Goal: Information Seeking & Learning: Check status

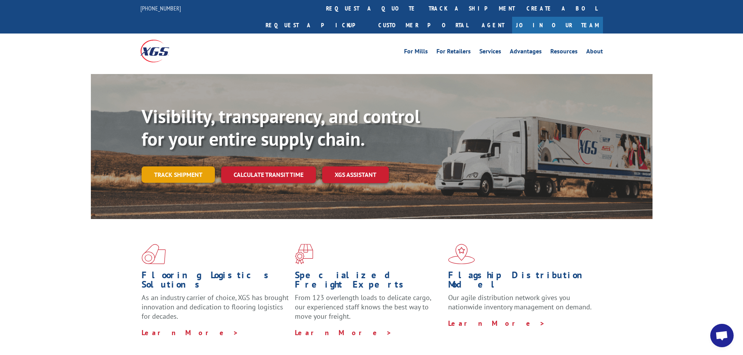
click at [193, 167] on link "Track shipment" at bounding box center [178, 175] width 73 height 16
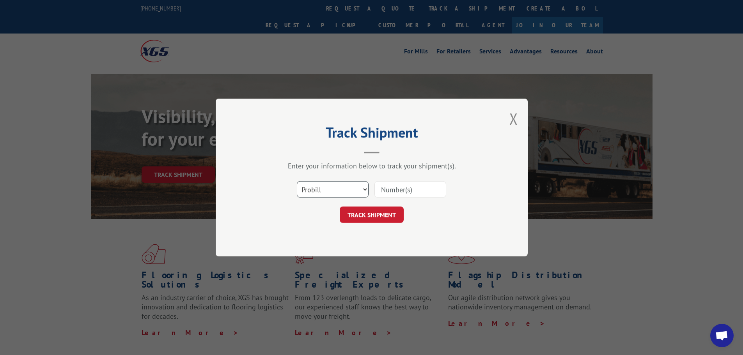
click at [328, 190] on select "Select category... Probill BOL PO" at bounding box center [333, 189] width 72 height 16
select select "bol"
click at [297, 181] on select "Select category... Probill BOL PO" at bounding box center [333, 189] width 72 height 16
paste input "362453"
type input "362453"
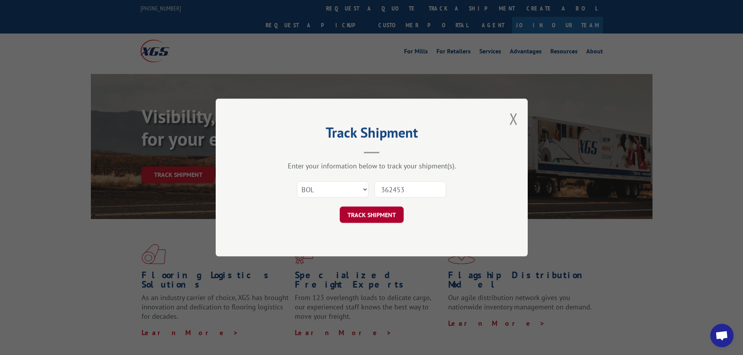
click at [384, 219] on button "TRACK SHIPMENT" at bounding box center [372, 215] width 64 height 16
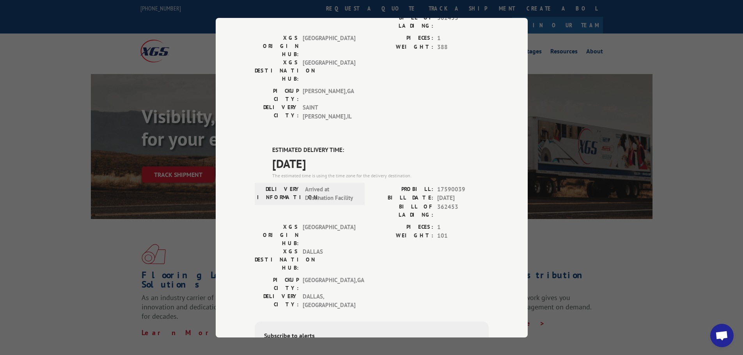
scroll to position [282, 0]
click at [610, 101] on div "Track Shipment DELIVERED DELIVERY INFORMATION: PROBILL: 6751515 BILL DATE: [DAT…" at bounding box center [371, 177] width 743 height 355
click at [717, 162] on div "Track Shipment DELIVERED DELIVERY INFORMATION: PROBILL: 6751515 BILL DATE: [DAT…" at bounding box center [371, 177] width 743 height 355
click at [612, 55] on div "Track Shipment DELIVERED DELIVERY INFORMATION: PROBILL: 6751515 BILL DATE: [DAT…" at bounding box center [371, 177] width 743 height 355
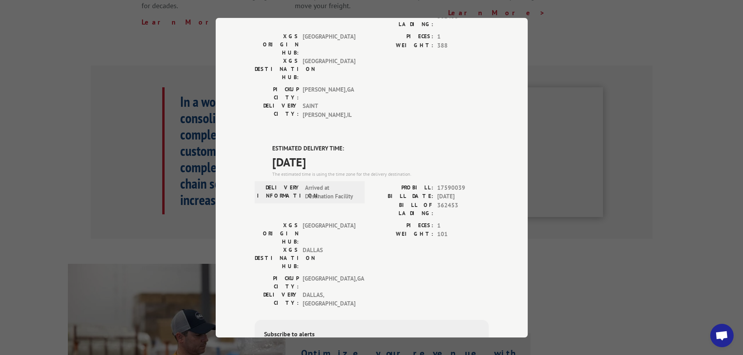
click at [571, 57] on div "Track Shipment DELIVERED DELIVERY INFORMATION: PROBILL: 6751515 BILL DATE: [DAT…" at bounding box center [371, 177] width 743 height 355
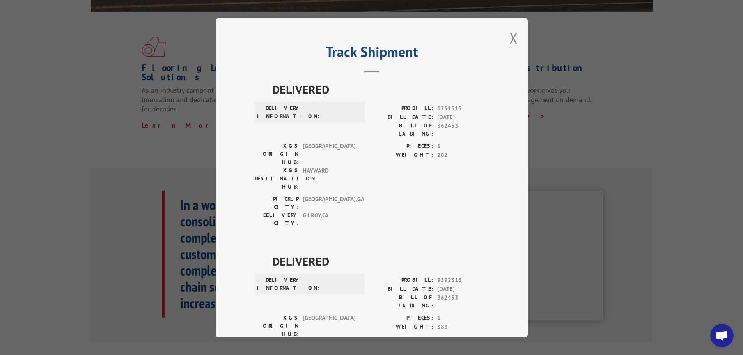
scroll to position [194, 0]
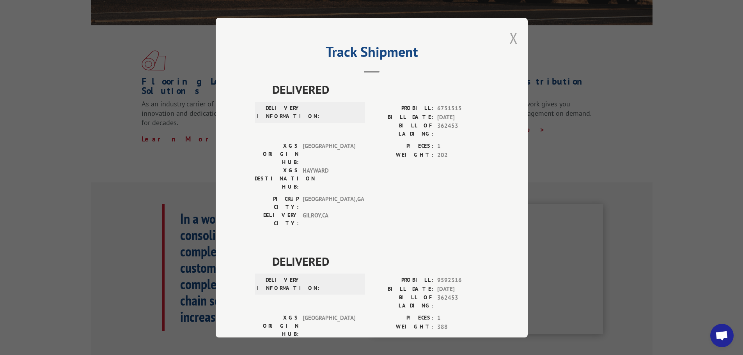
click at [512, 39] on button "Close modal" at bounding box center [513, 38] width 9 height 21
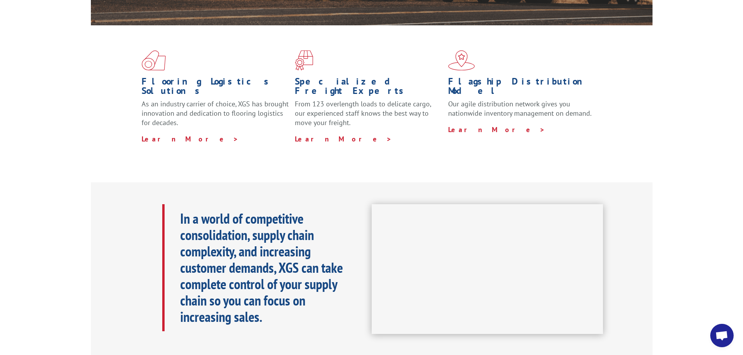
scroll to position [0, 0]
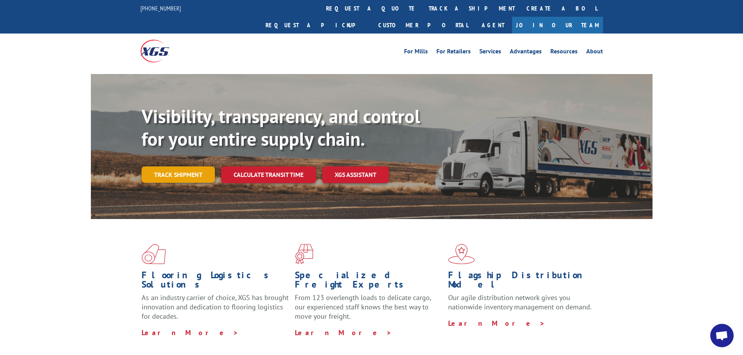
click at [166, 167] on link "Track shipment" at bounding box center [178, 175] width 73 height 16
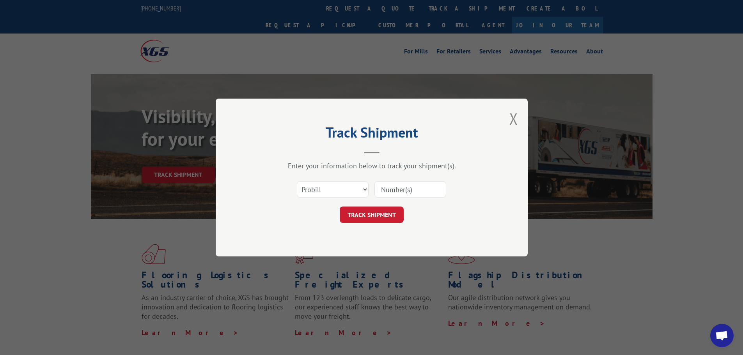
paste input "6804694"
type input "6804694"
click at [355, 190] on select "Select category... Probill BOL PO" at bounding box center [333, 189] width 72 height 16
select select "bol"
click at [297, 181] on select "Select category... Probill BOL PO" at bounding box center [333, 189] width 72 height 16
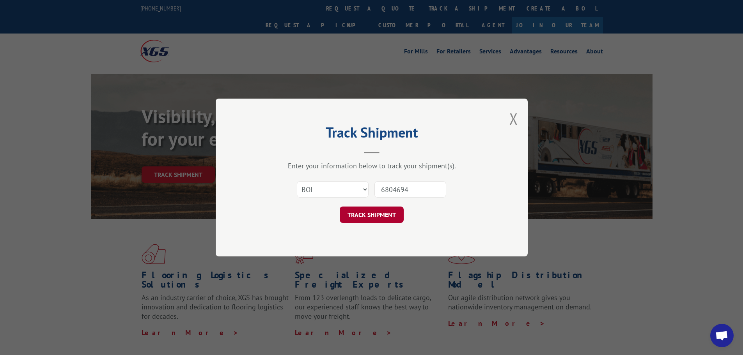
click at [369, 217] on button "TRACK SHIPMENT" at bounding box center [372, 215] width 64 height 16
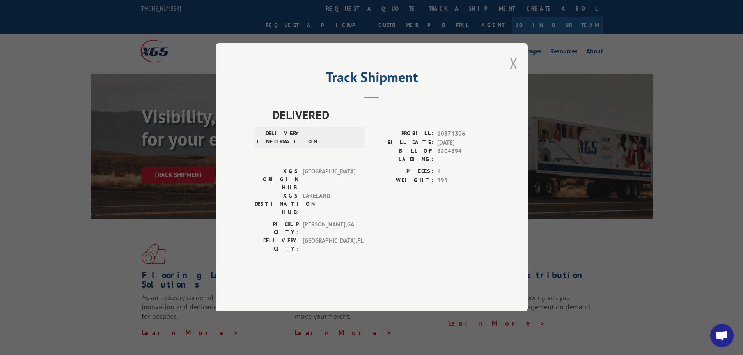
click at [513, 74] on button "Close modal" at bounding box center [513, 63] width 9 height 21
